Goal: Task Accomplishment & Management: Complete application form

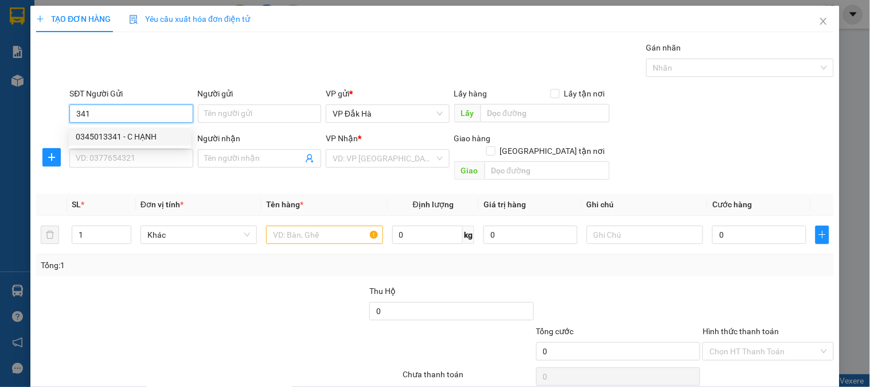
click at [150, 141] on div "0345013341 - C HẠNH" at bounding box center [130, 136] width 108 height 13
type input "0345013341"
type input "C HẠNH"
type input "0393740858"
type input "."
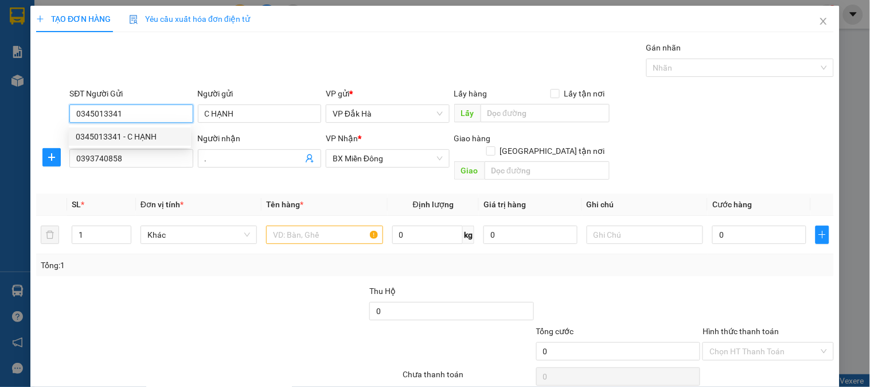
type input "100.000"
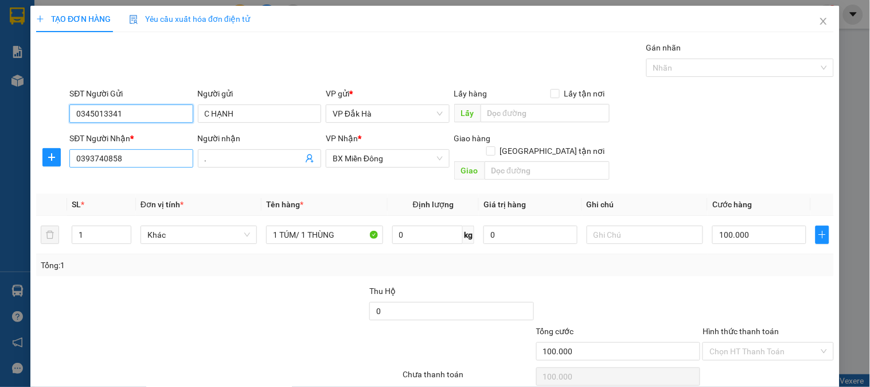
type input "0345013341"
drag, startPoint x: 153, startPoint y: 159, endPoint x: 95, endPoint y: 163, distance: 58.6
click at [95, 163] on input "0393740858" at bounding box center [130, 158] width 123 height 18
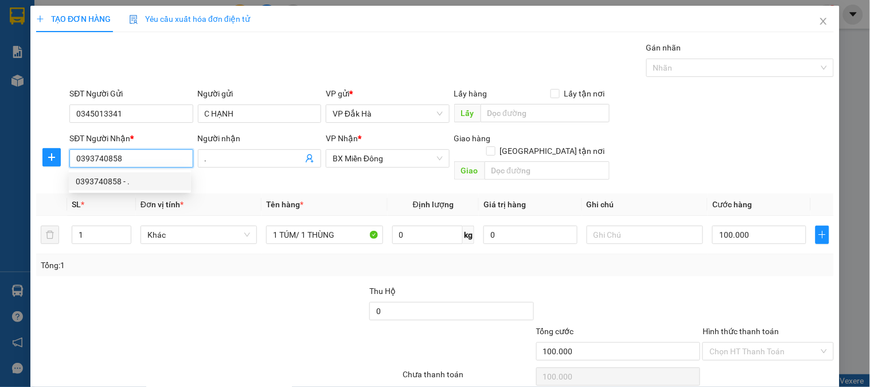
click at [134, 159] on input "0393740858" at bounding box center [130, 158] width 123 height 18
drag, startPoint x: 144, startPoint y: 158, endPoint x: 61, endPoint y: 158, distance: 83.2
click at [61, 158] on div "SĐT Người Nhận * 0393740858 Người nhận . VP Nhận * BX Miền [GEOGRAPHIC_DATA] hà…" at bounding box center [435, 158] width 800 height 53
click at [104, 204] on div "0965757588 - ." at bounding box center [130, 199] width 108 height 13
type input "0965757588"
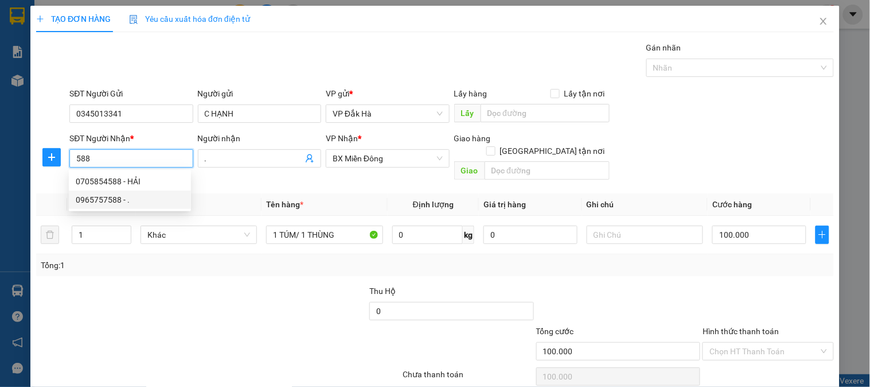
type input "N4 [PERSON_NAME]"
type input "70.000"
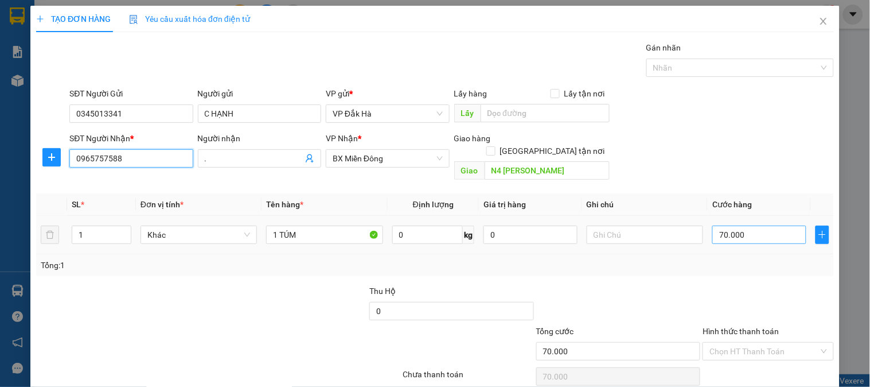
type input "0965757588"
click at [748, 225] on input "70.000" at bounding box center [759, 234] width 94 height 18
type input "/"
type input "0"
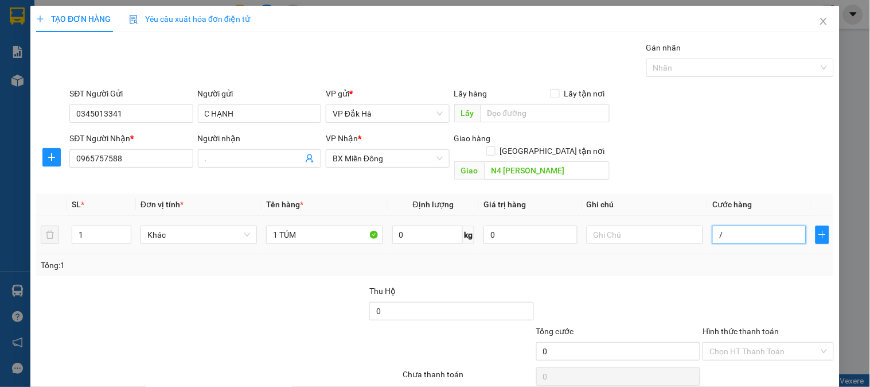
type input "0"
type input "8"
type input "08"
type input "80"
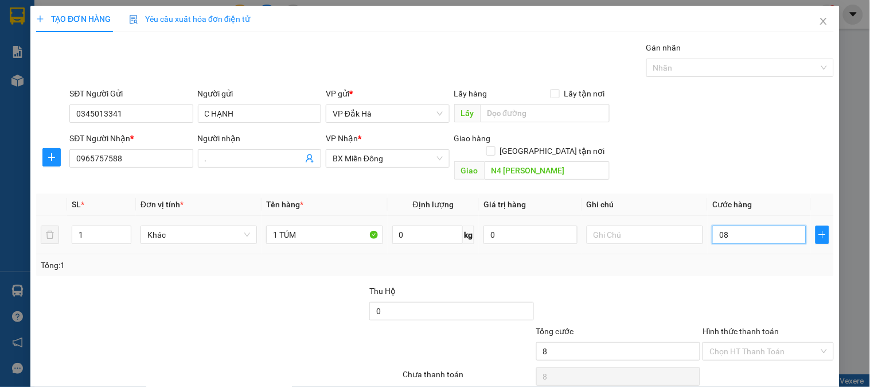
type input "80"
type input "080"
type input "8"
type input "08"
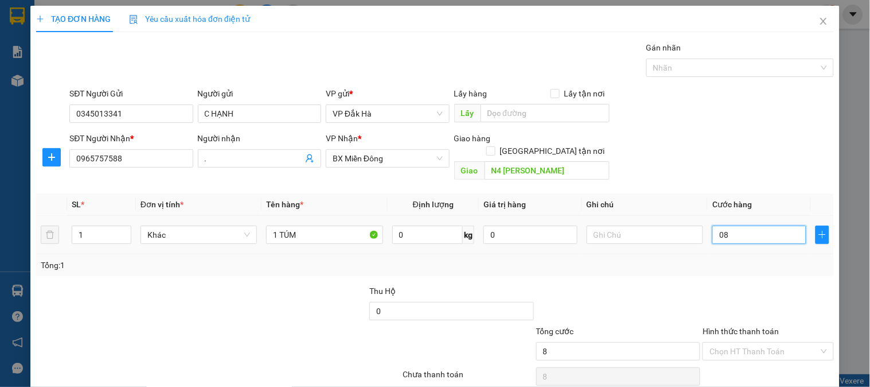
type input "0"
type input "8"
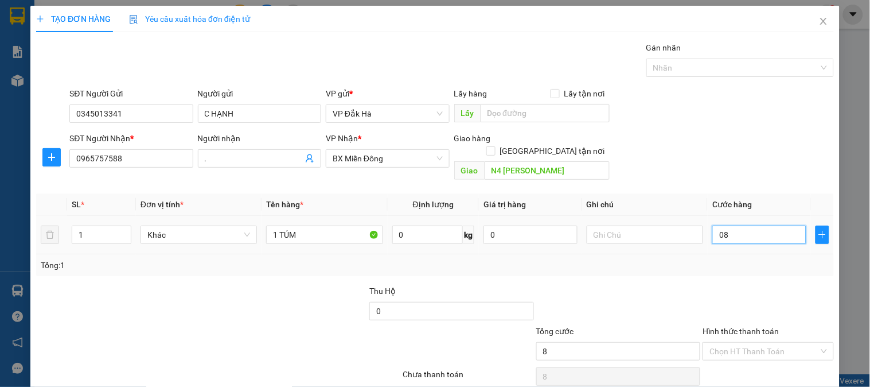
type input "0"
click at [717, 225] on input "0" at bounding box center [759, 234] width 94 height 18
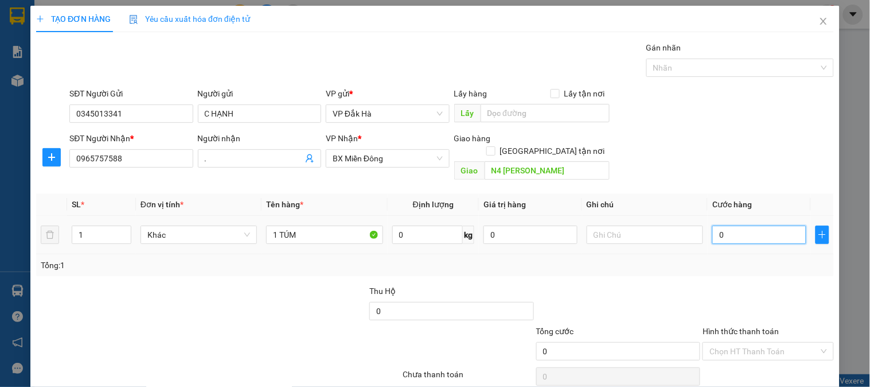
click at [714, 227] on input "0" at bounding box center [759, 234] width 94 height 18
type input "8"
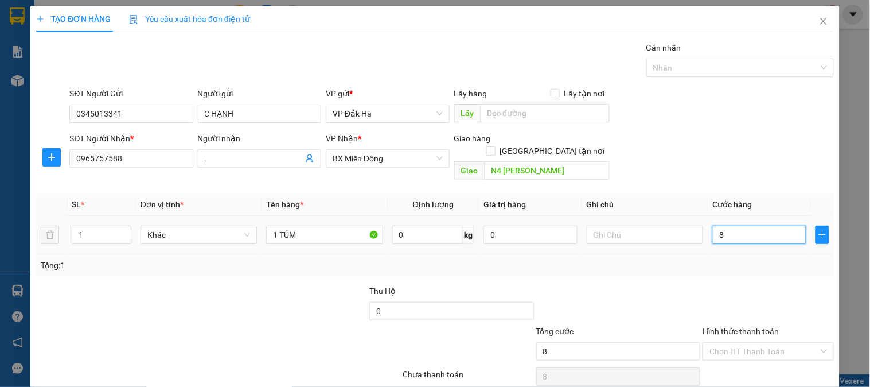
type input "80"
type input "800"
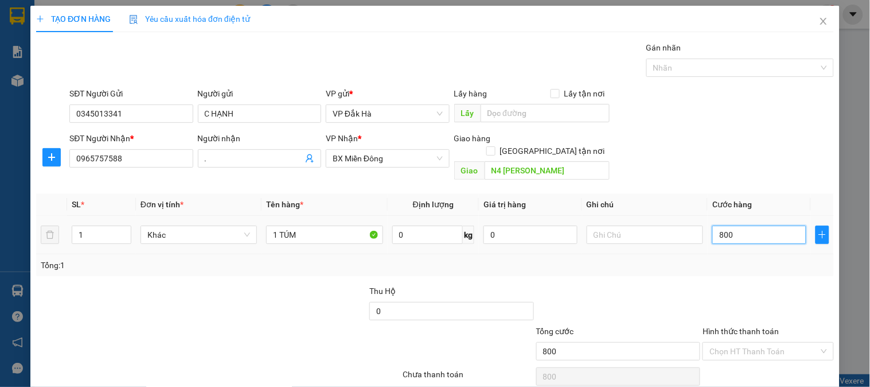
type input "8.000"
type input "80.000"
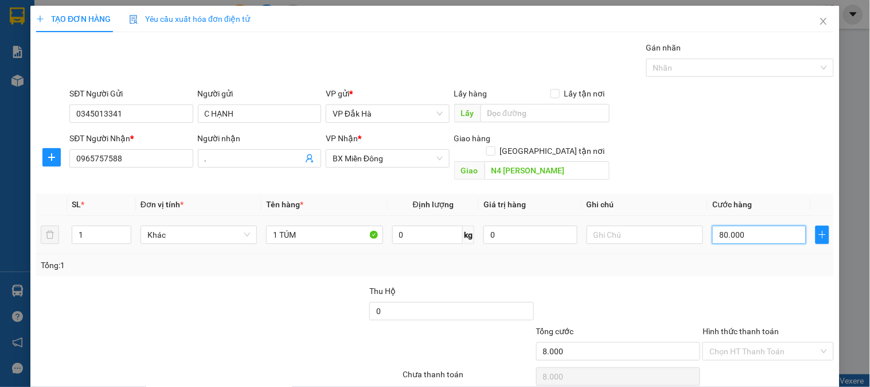
type input "80.000"
type input "800.000"
type input "80.000"
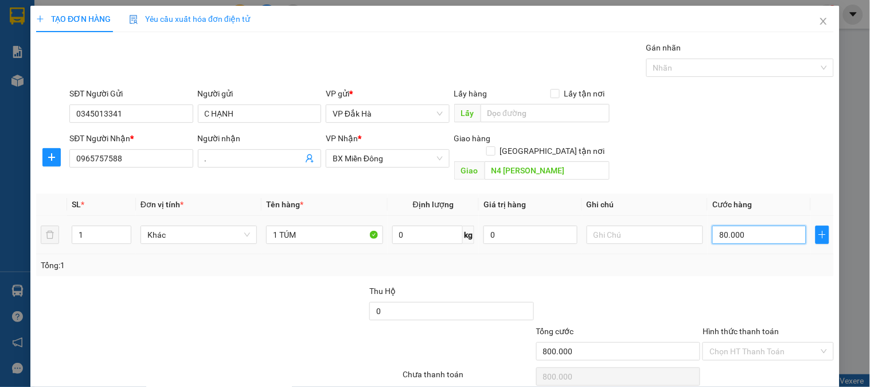
type input "80.000"
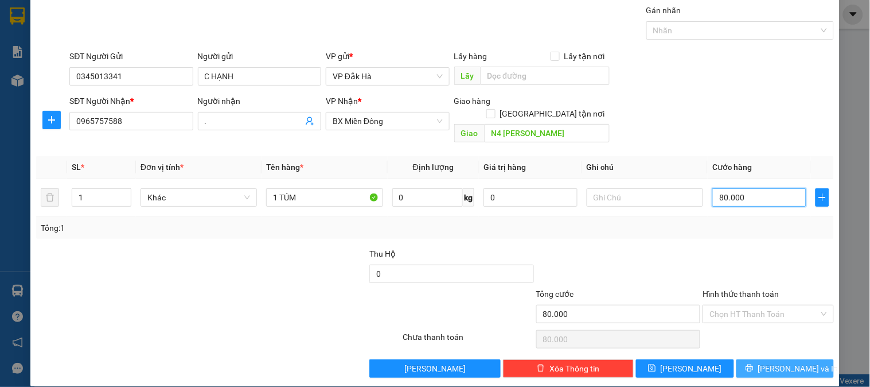
type input "80.000"
click at [770, 363] on button "[PERSON_NAME] và In" at bounding box center [786, 368] width 98 height 18
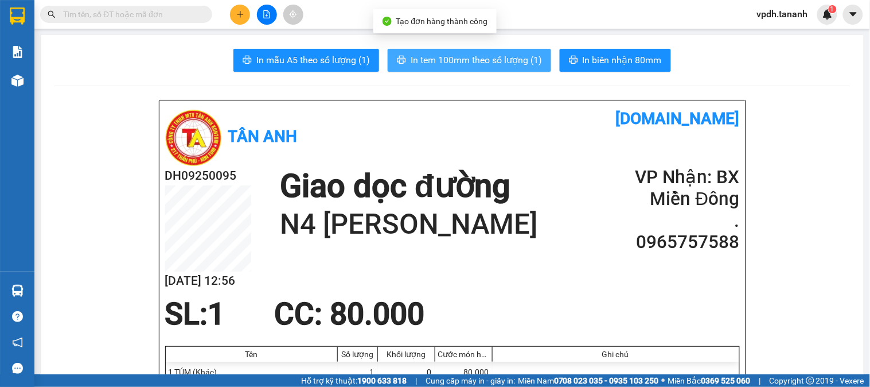
click at [470, 53] on span "In tem 100mm theo số lượng (1)" at bounding box center [476, 60] width 131 height 14
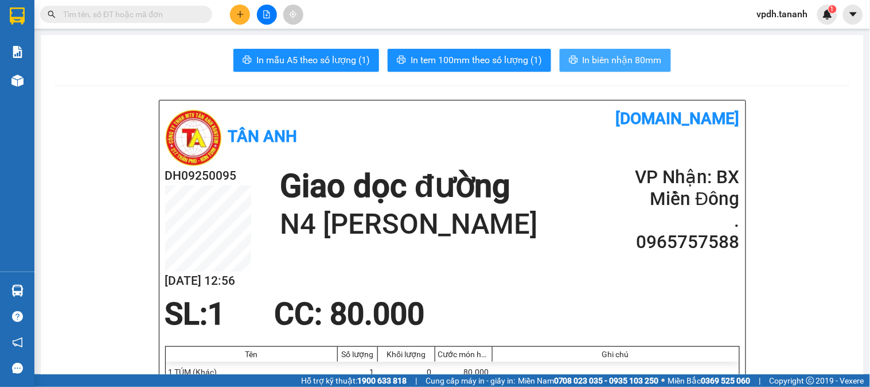
click at [615, 61] on span "In biên nhận 80mm" at bounding box center [622, 60] width 79 height 14
click at [614, 62] on span "In biên nhận 80mm" at bounding box center [622, 60] width 79 height 14
click at [617, 57] on span "In biên nhận 80mm" at bounding box center [622, 60] width 79 height 14
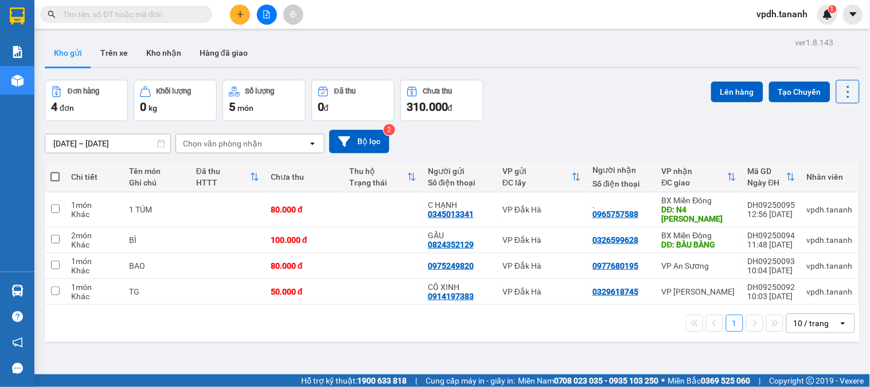
click at [235, 2] on div "Kết quả tìm kiếm ( 0 ) Bộ lọc No Data vpdh.tananh 1" at bounding box center [435, 14] width 870 height 29
click at [243, 19] on button at bounding box center [240, 15] width 20 height 20
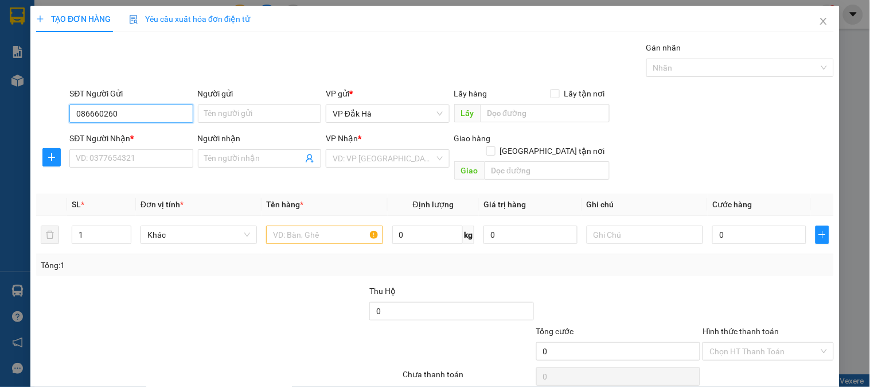
type input "0866602603"
click at [156, 138] on div "0866602603 - ." at bounding box center [130, 136] width 108 height 13
type input "."
type input "0905138009"
type input "."
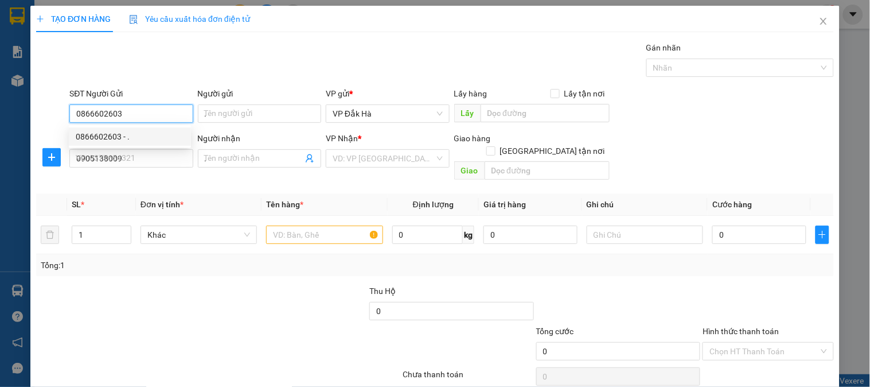
type input "50.000"
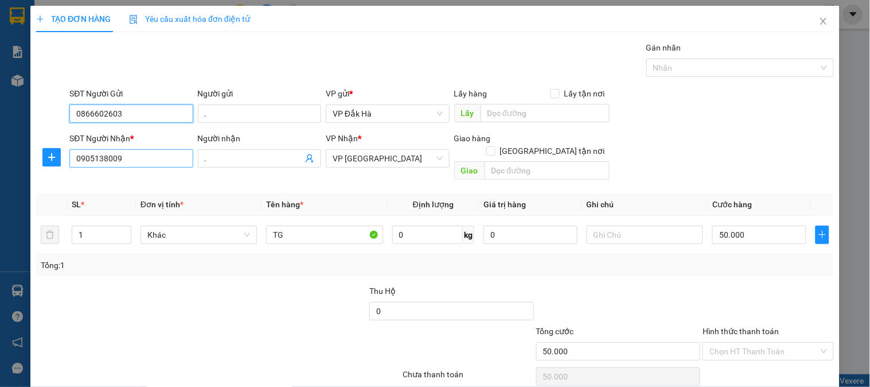
type input "0866602603"
click at [139, 158] on input "0905138009" at bounding box center [130, 158] width 123 height 18
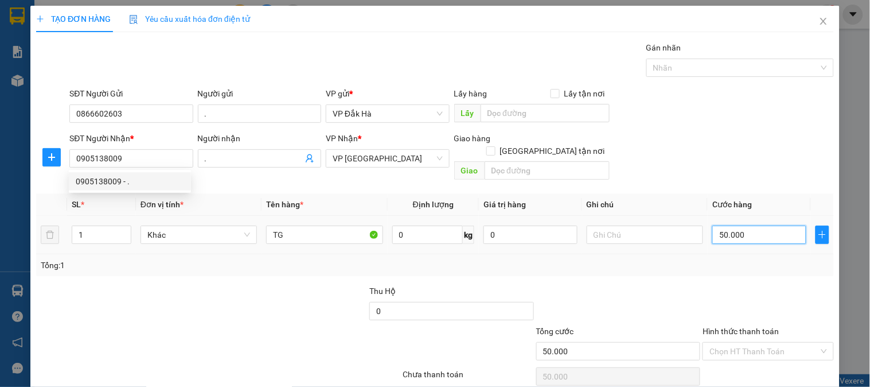
click at [751, 226] on input "50.000" at bounding box center [759, 234] width 94 height 18
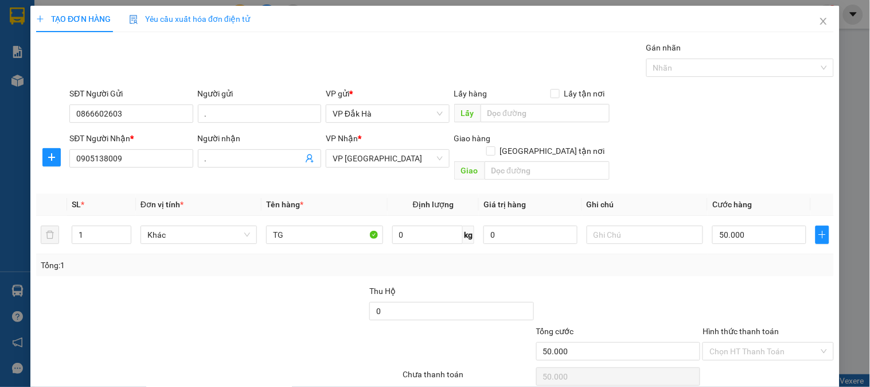
click at [702, 260] on div "Tổng: 1" at bounding box center [435, 265] width 798 height 22
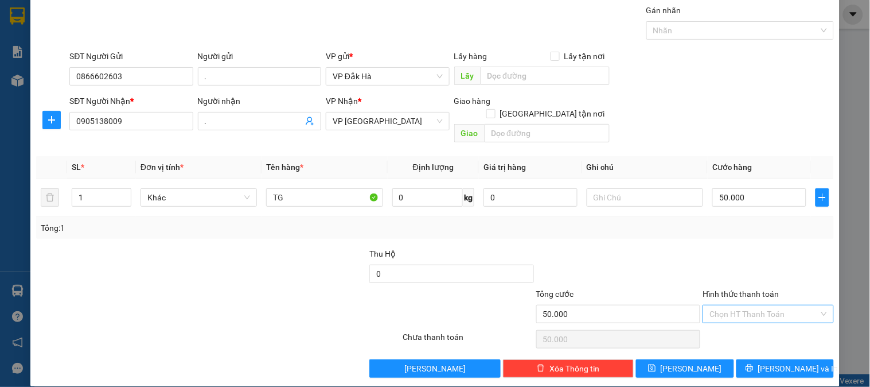
click at [761, 307] on input "Hình thức thanh toán" at bounding box center [764, 313] width 109 height 17
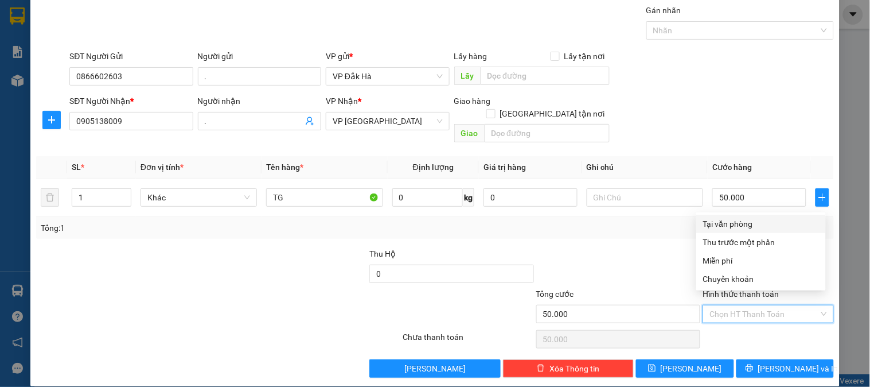
click at [743, 220] on div "Tại văn phòng" at bounding box center [761, 223] width 116 height 13
type input "0"
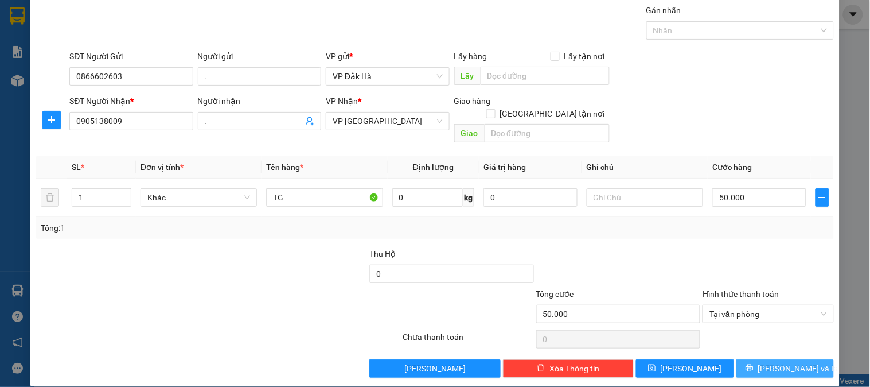
click at [778, 362] on span "[PERSON_NAME] và In" at bounding box center [798, 368] width 80 height 13
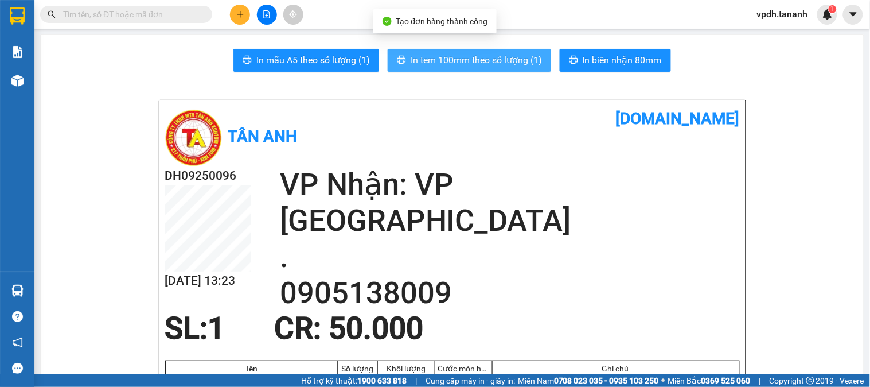
click at [507, 65] on span "In tem 100mm theo số lượng (1)" at bounding box center [476, 60] width 131 height 14
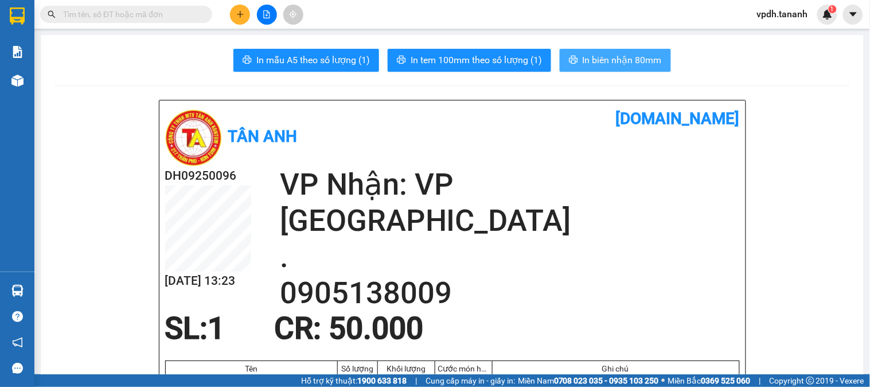
click at [612, 56] on span "In biên nhận 80mm" at bounding box center [622, 60] width 79 height 14
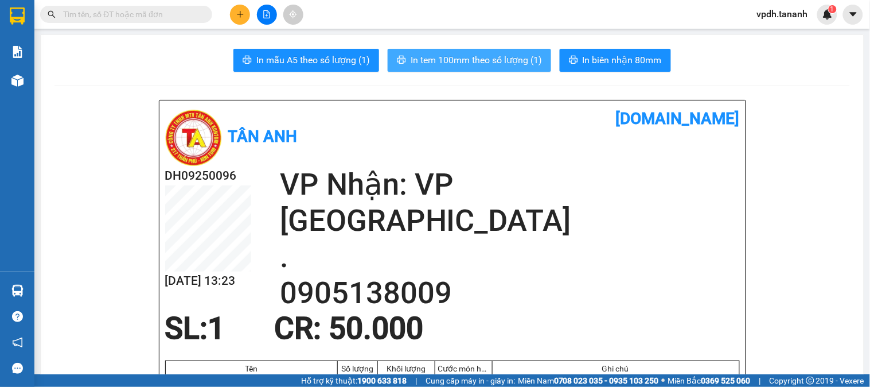
click at [496, 61] on span "In tem 100mm theo số lượng (1)" at bounding box center [476, 60] width 131 height 14
click at [250, 13] on div at bounding box center [267, 15] width 86 height 20
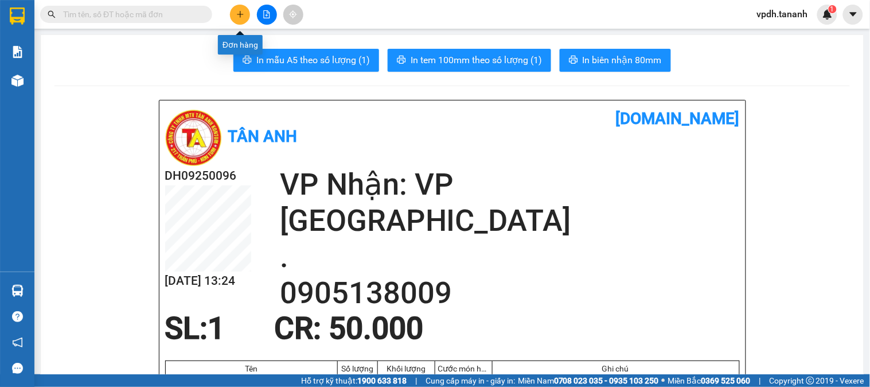
click at [243, 15] on icon "plus" at bounding box center [240, 14] width 8 height 8
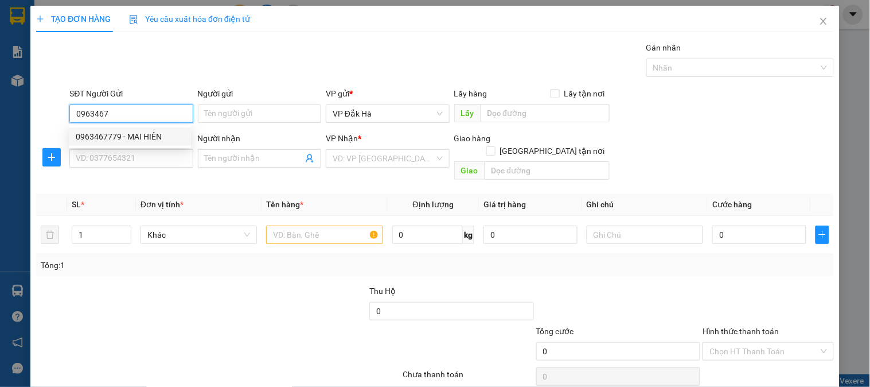
click at [131, 140] on div "0963467779 - MAI HIÊN" at bounding box center [130, 136] width 108 height 13
type input "0963467779"
type input "MAI HIÊN"
type input "0964059354"
type input "HOA"
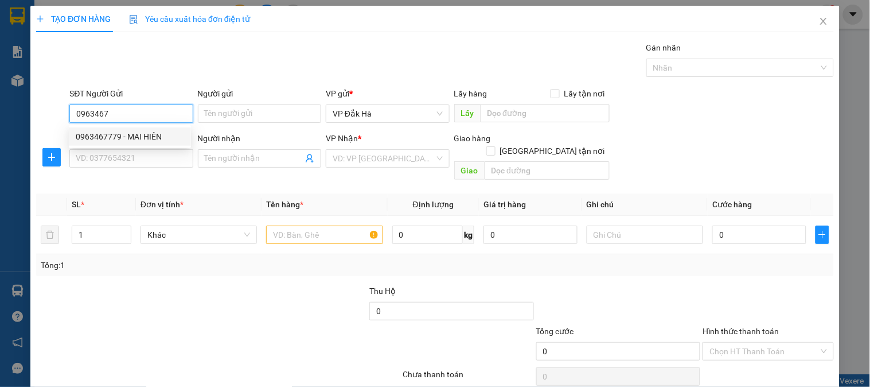
checkbox input "true"
type input "GHTN/[GEOGRAPHIC_DATA]/CC"
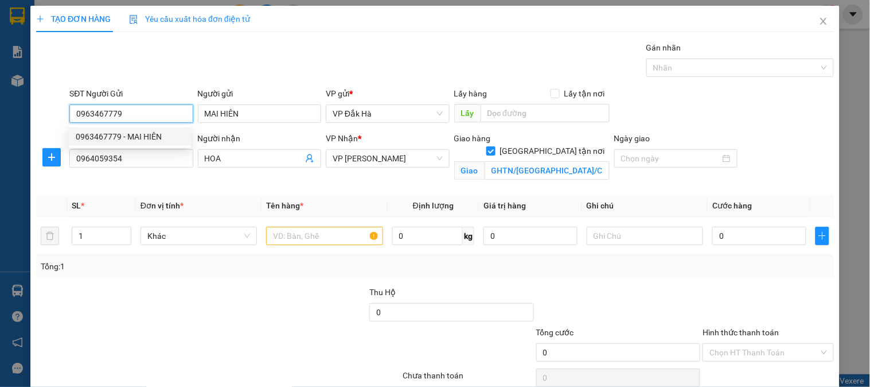
type input "100.000"
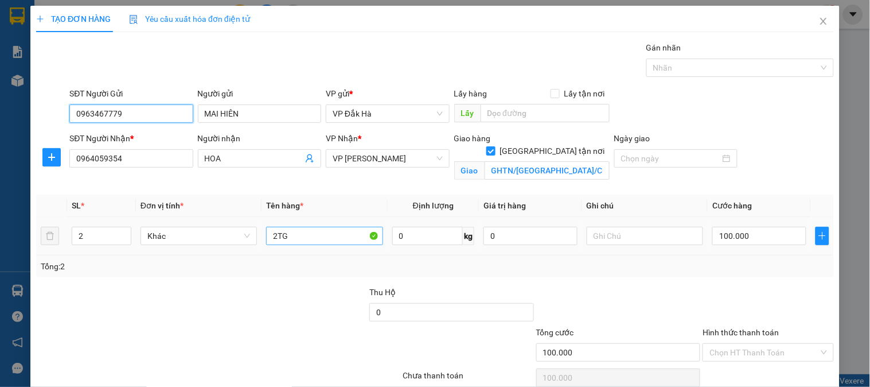
type input "0963467779"
drag, startPoint x: 329, startPoint y: 237, endPoint x: 248, endPoint y: 242, distance: 81.0
click at [248, 242] on tr "2 Khác 2TG 0 kg 0 100.000" at bounding box center [435, 236] width 798 height 38
type input "1tg"
drag, startPoint x: 96, startPoint y: 236, endPoint x: 64, endPoint y: 243, distance: 32.9
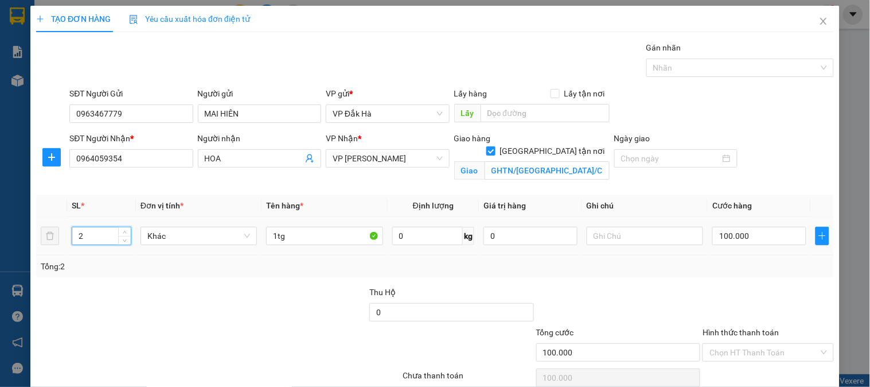
click at [64, 243] on tr "2 Khác 1tg 0 kg 0 100.000" at bounding box center [435, 236] width 798 height 38
type input "1"
click at [758, 241] on input "100.000" at bounding box center [759, 236] width 94 height 18
type input "7"
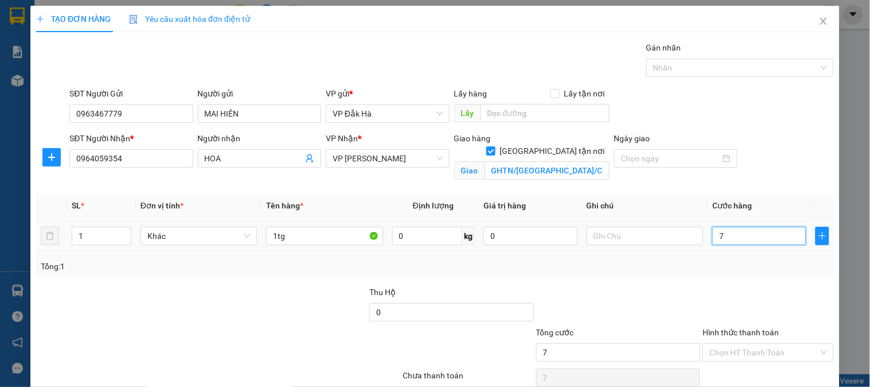
type input "70"
type input "70.000"
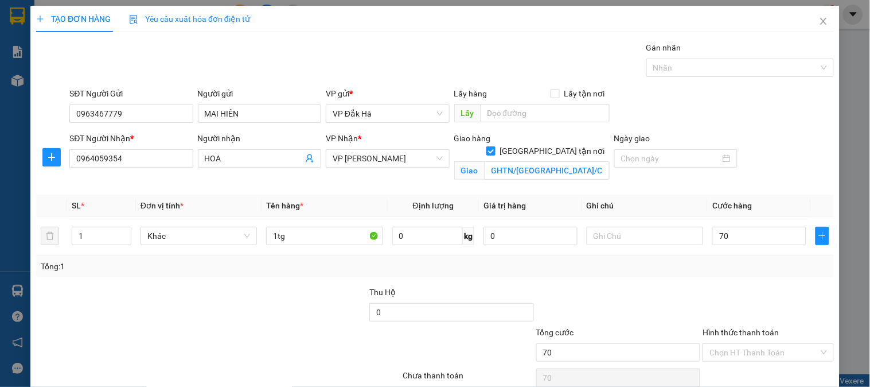
type input "70.000"
click at [636, 277] on div "Transit Pickup Surcharge Ids Transit Deliver Surcharge Ids Transit Deliver Surc…" at bounding box center [435, 228] width 798 height 375
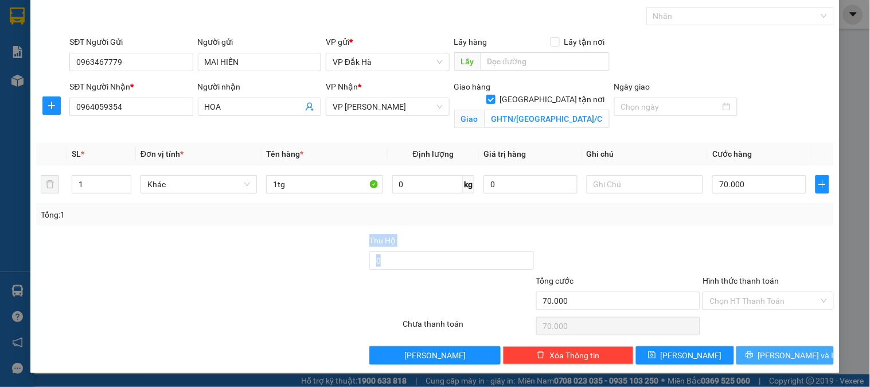
click at [781, 350] on span "[PERSON_NAME] và In" at bounding box center [798, 355] width 80 height 13
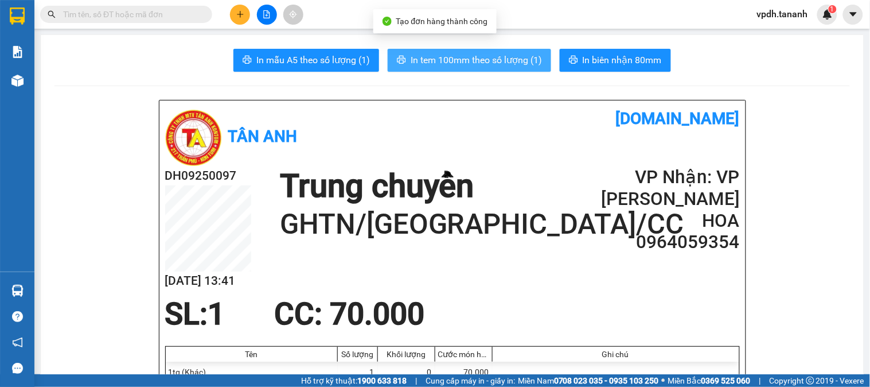
click at [484, 60] on span "In tem 100mm theo số lượng (1)" at bounding box center [476, 60] width 131 height 14
click at [463, 61] on span "In tem 100mm theo số lượng (1)" at bounding box center [476, 60] width 131 height 14
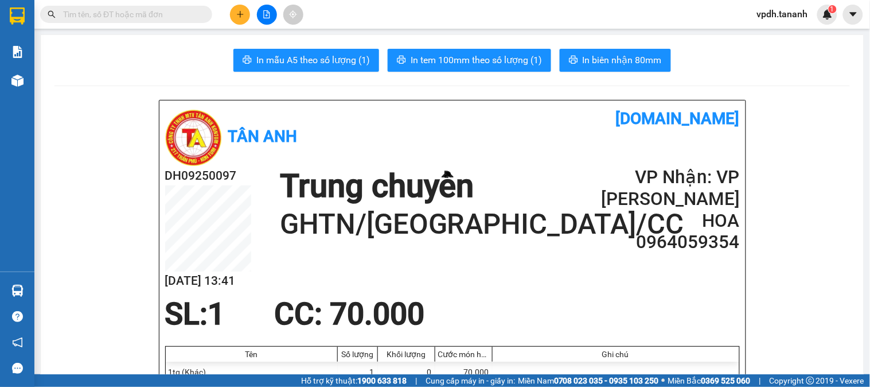
click at [250, 14] on div at bounding box center [267, 15] width 86 height 20
click at [244, 14] on button at bounding box center [240, 15] width 20 height 20
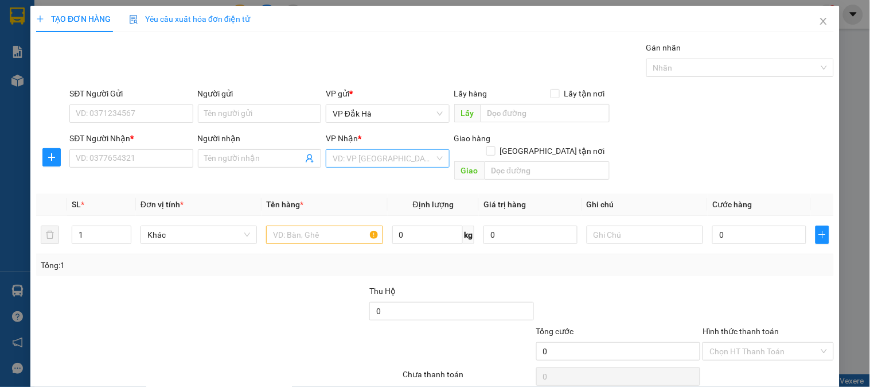
click at [360, 153] on input "search" at bounding box center [384, 158] width 102 height 17
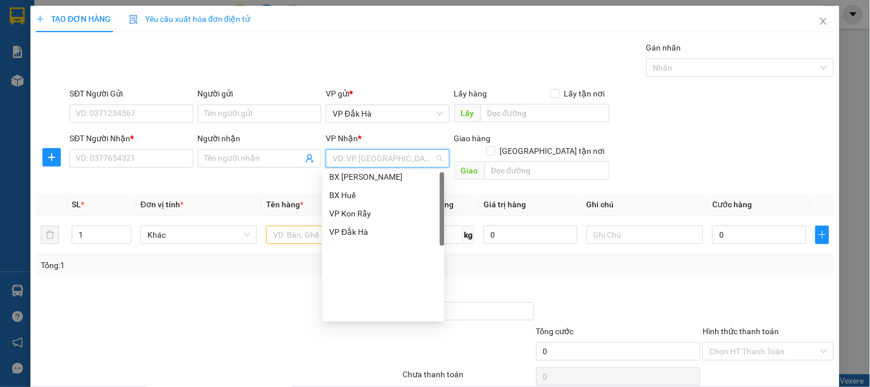
scroll to position [119, 0]
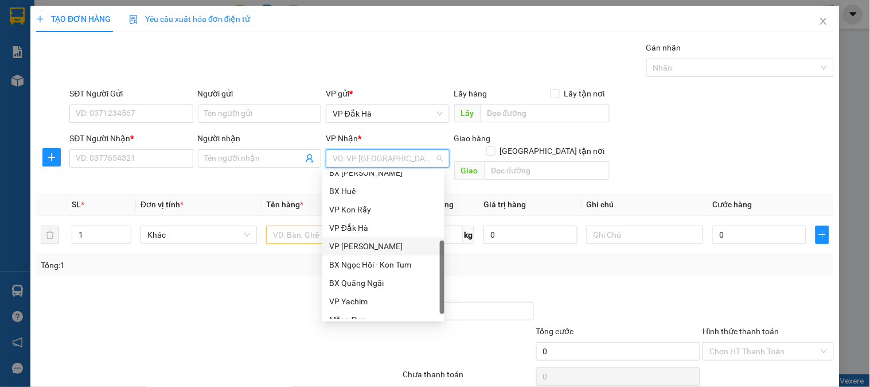
click at [363, 246] on div "VP [PERSON_NAME]" at bounding box center [383, 246] width 108 height 13
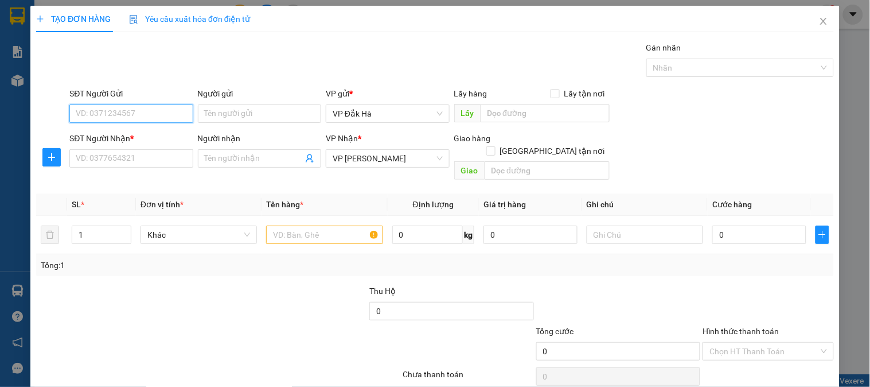
click at [140, 109] on input "SĐT Người Gửi" at bounding box center [130, 113] width 123 height 18
click at [147, 139] on div "0365150065 - CÔ ĐƯƠNG" at bounding box center [130, 136] width 108 height 13
type input "0365150065"
type input "CÔ ĐƯƠNG"
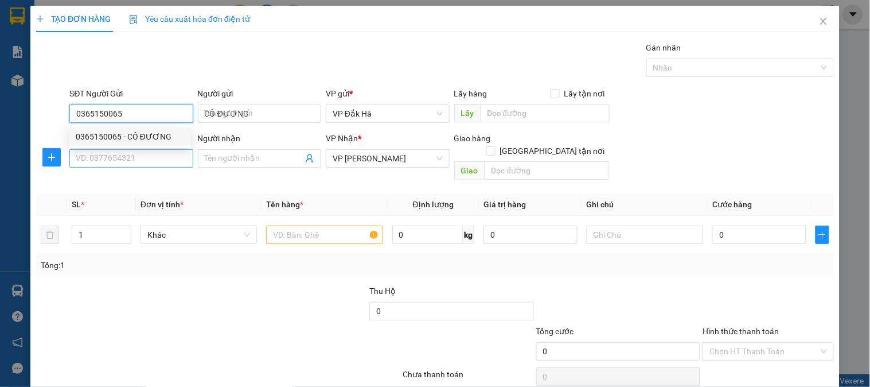
type input "60.000"
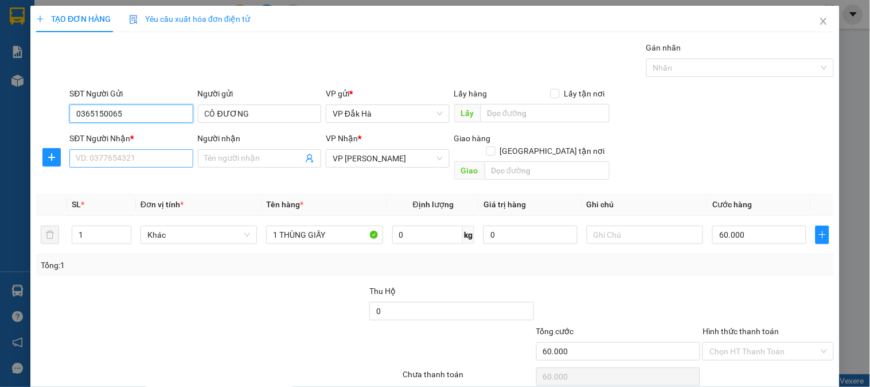
type input "0365150065"
click at [146, 150] on input "SĐT Người Nhận *" at bounding box center [130, 158] width 123 height 18
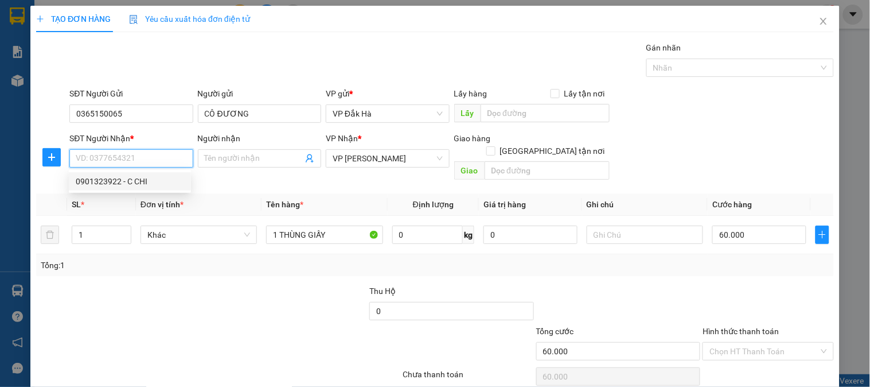
click at [111, 181] on div "0901323922 - C CHI" at bounding box center [130, 181] width 108 height 13
type input "0901323922"
type input "C CHI"
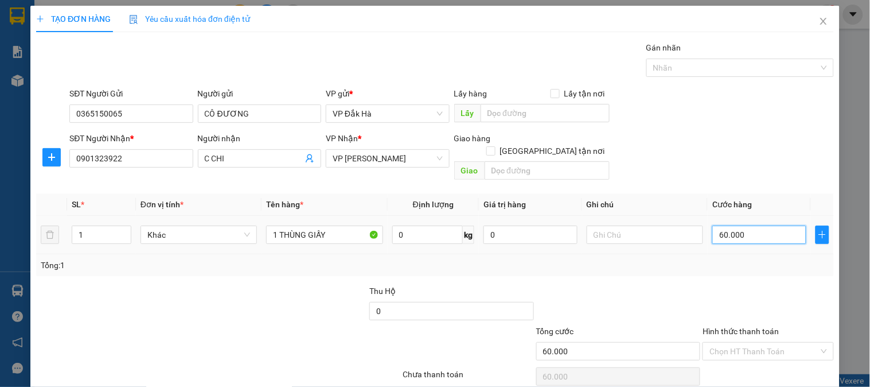
click at [751, 226] on input "60.000" at bounding box center [759, 234] width 94 height 18
type input "8"
type input "80"
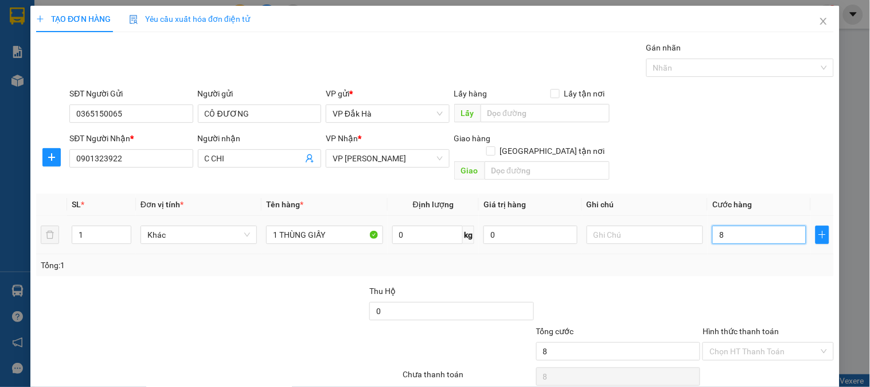
type input "80"
type input "80.000"
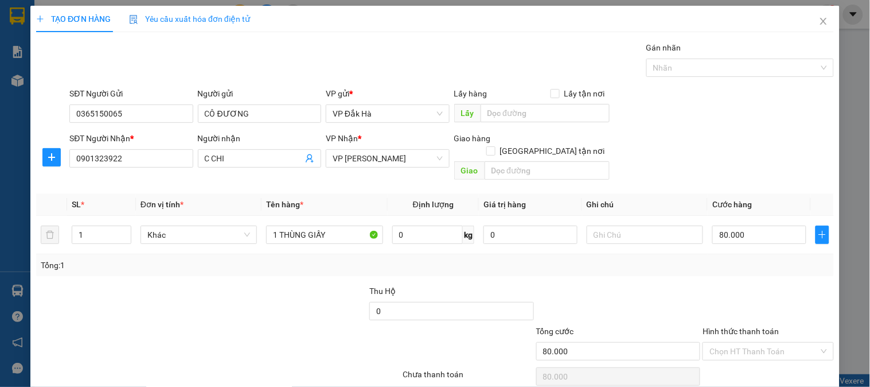
click at [766, 285] on div at bounding box center [768, 305] width 133 height 40
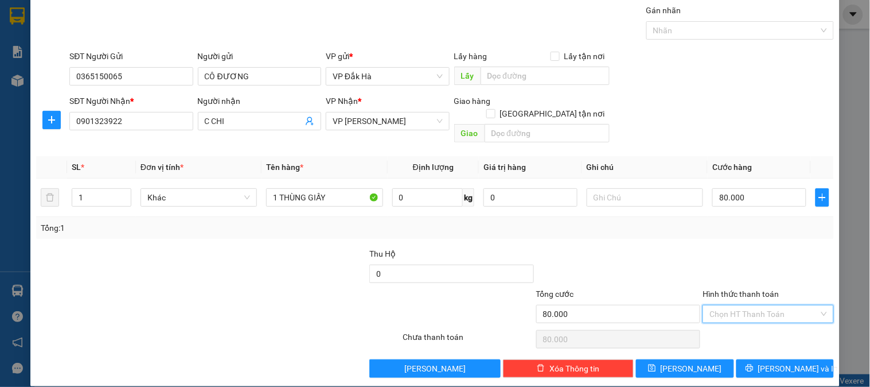
click at [735, 305] on input "Hình thức thanh toán" at bounding box center [764, 313] width 109 height 17
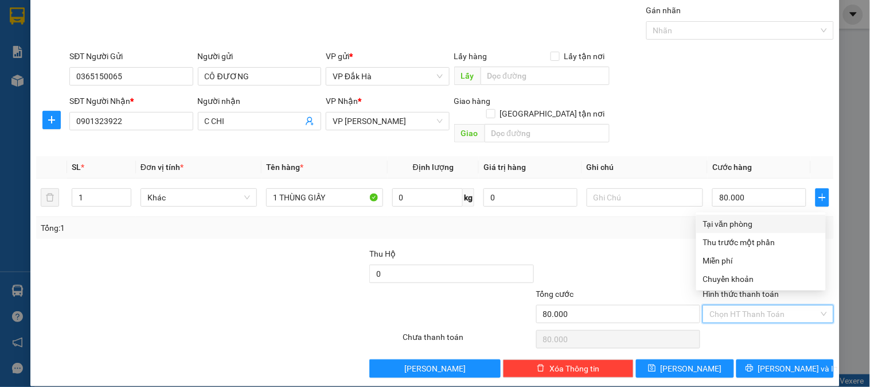
click at [714, 226] on div "Tại văn phòng" at bounding box center [761, 223] width 116 height 13
type input "0"
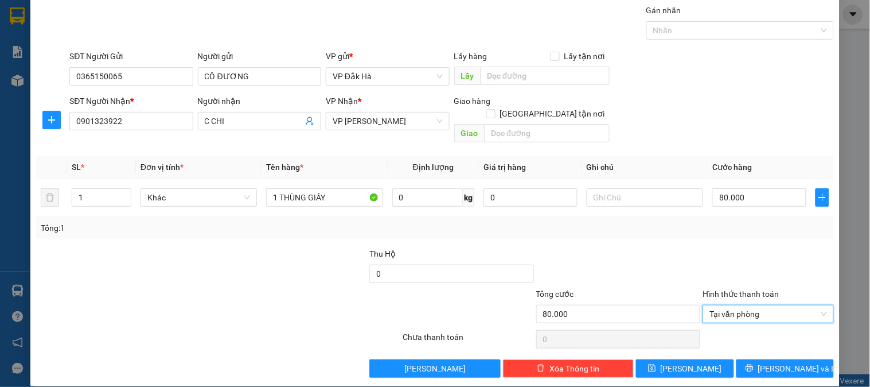
click at [601, 226] on div "Transit Pickup Surcharge Ids Transit Deliver Surcharge Ids Transit Deliver Surc…" at bounding box center [435, 190] width 798 height 373
click at [782, 362] on span "[PERSON_NAME] và In" at bounding box center [798, 368] width 80 height 13
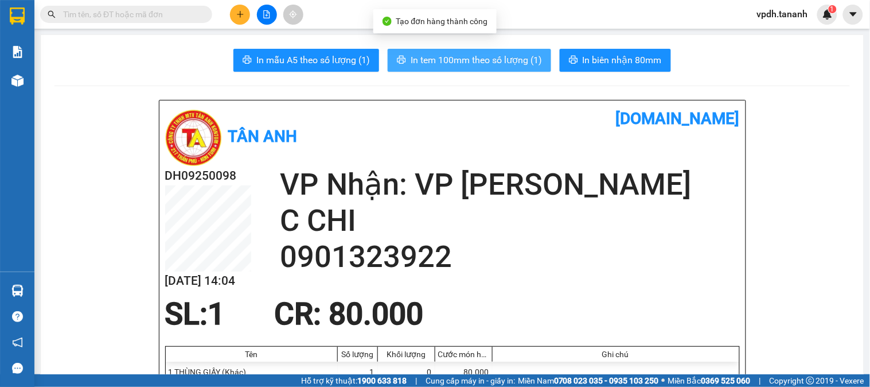
click at [469, 70] on button "In tem 100mm theo số lượng (1)" at bounding box center [469, 60] width 163 height 23
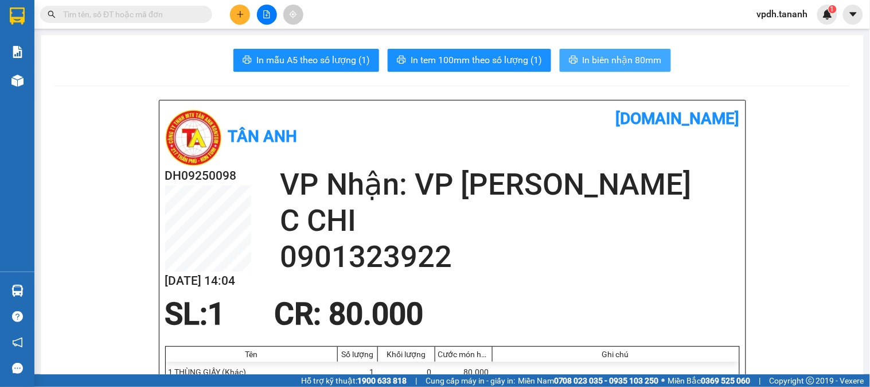
click at [591, 59] on span "In biên nhận 80mm" at bounding box center [622, 60] width 79 height 14
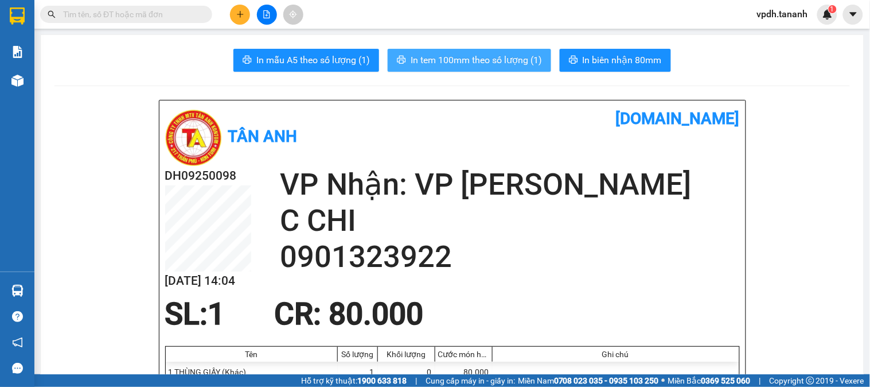
click at [490, 56] on span "In tem 100mm theo số lượng (1)" at bounding box center [476, 60] width 131 height 14
